Goal: Transaction & Acquisition: Purchase product/service

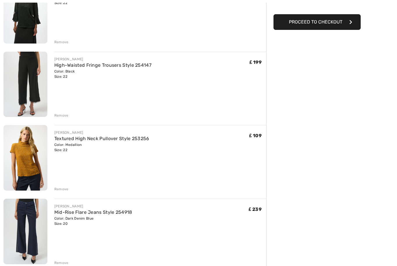
click at [65, 191] on div "Remove" at bounding box center [61, 189] width 14 height 5
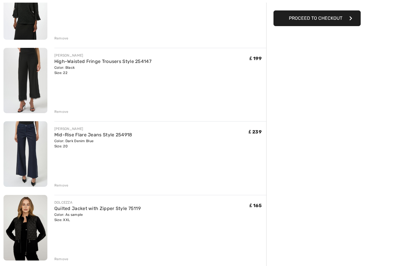
scroll to position [102, 0]
click at [66, 184] on div "Remove" at bounding box center [61, 185] width 14 height 5
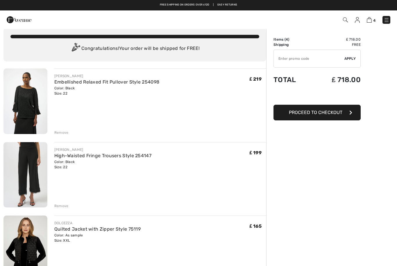
scroll to position [0, 0]
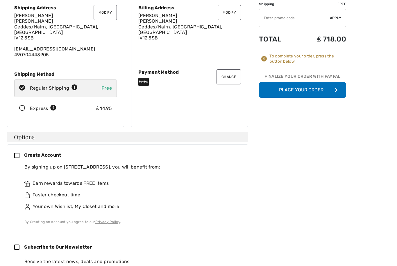
scroll to position [49, 0]
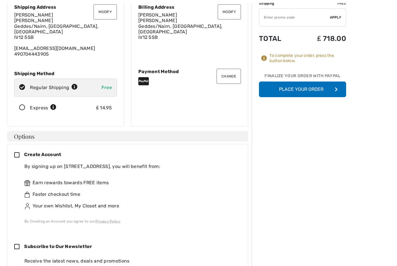
click at [305, 91] on button "Place Your Order" at bounding box center [302, 90] width 87 height 16
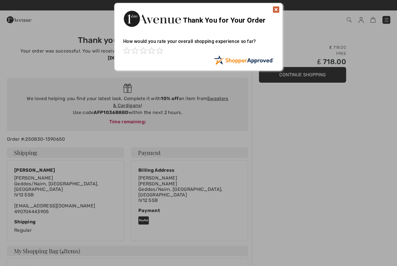
click at [300, 76] on div at bounding box center [198, 133] width 397 height 266
click at [305, 76] on div at bounding box center [198, 133] width 397 height 266
click at [276, 9] on img at bounding box center [275, 9] width 7 height 7
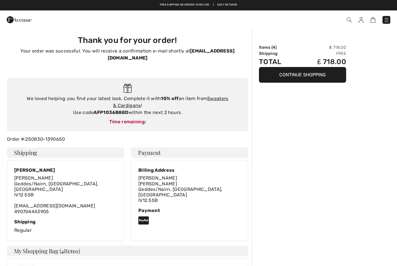
click at [303, 75] on button "Continue Shopping" at bounding box center [302, 75] width 87 height 16
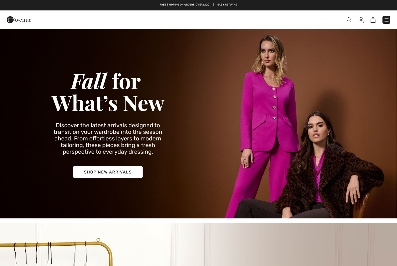
checkbox input "true"
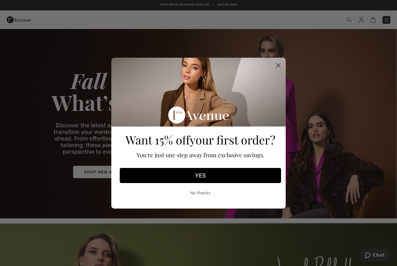
click at [279, 61] on circle "Close dialog" at bounding box center [278, 65] width 10 height 10
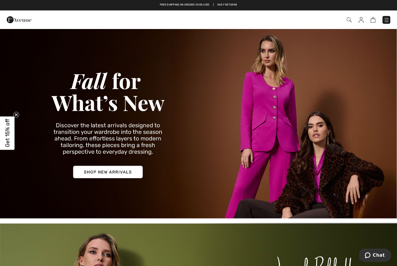
click at [98, 173] on img at bounding box center [198, 123] width 397 height 190
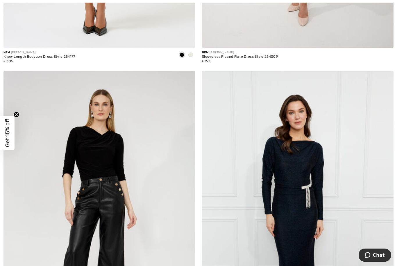
scroll to position [320, 0]
click at [10, 143] on span "Get 15% off" at bounding box center [7, 133] width 7 height 28
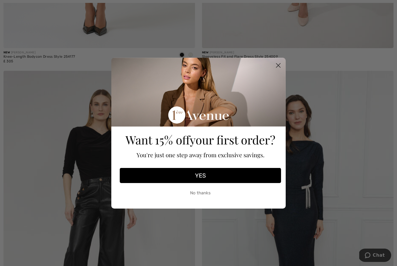
click at [203, 183] on button "YES" at bounding box center [200, 175] width 161 height 15
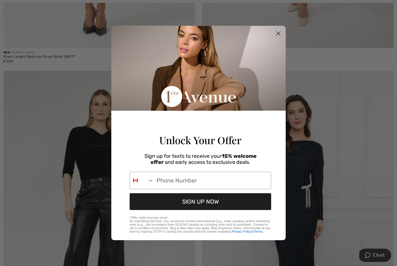
scroll to position [319, 0]
click at [131, 189] on button "Search Countries" at bounding box center [142, 180] width 24 height 17
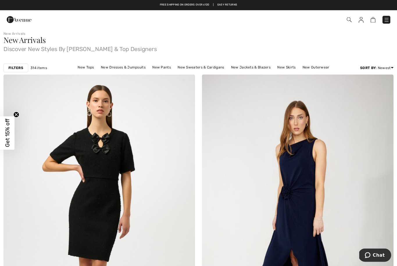
scroll to position [0, 0]
